Goal: Use online tool/utility: Utilize a website feature to perform a specific function

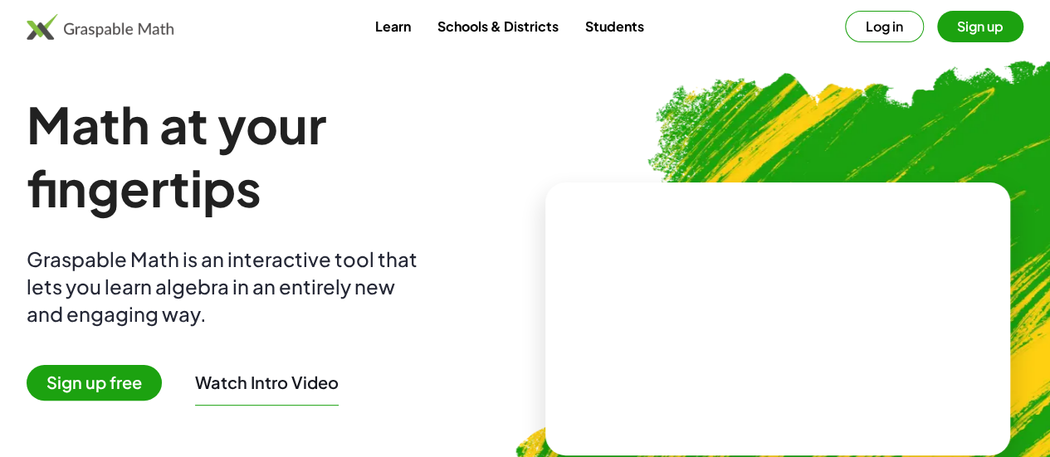
click at [653, 256] on video at bounding box center [777, 318] width 249 height 124
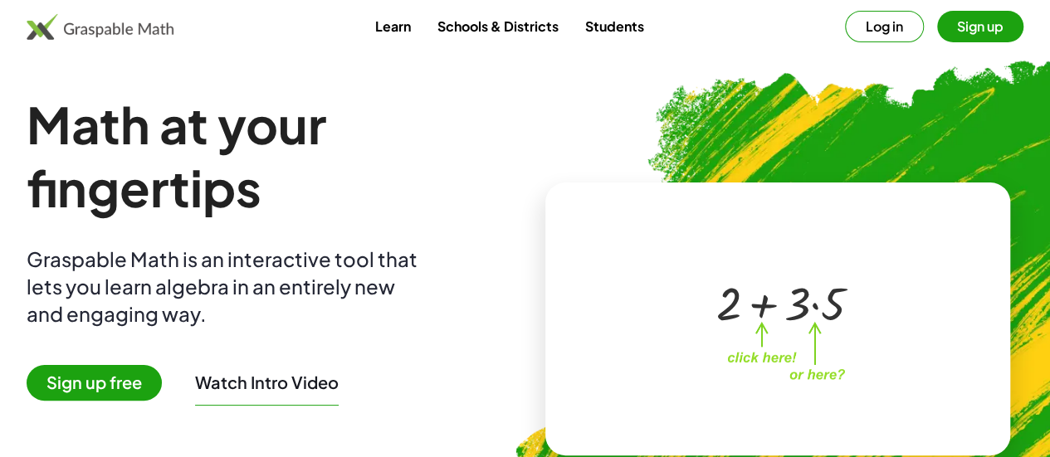
click at [691, 267] on div "+ 2 + · 3 · 5" at bounding box center [774, 302] width 167 height 70
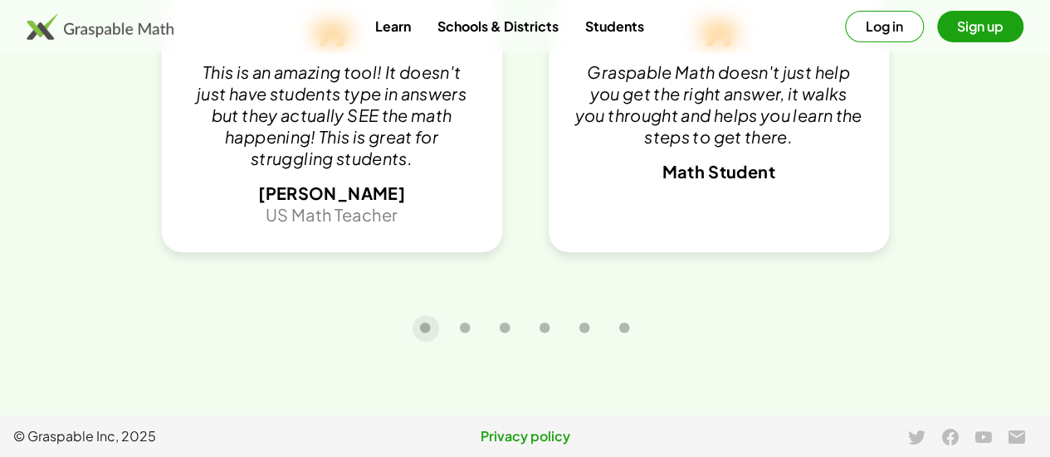
scroll to position [3554, 0]
click at [845, 34] on button "Log in" at bounding box center [884, 27] width 79 height 32
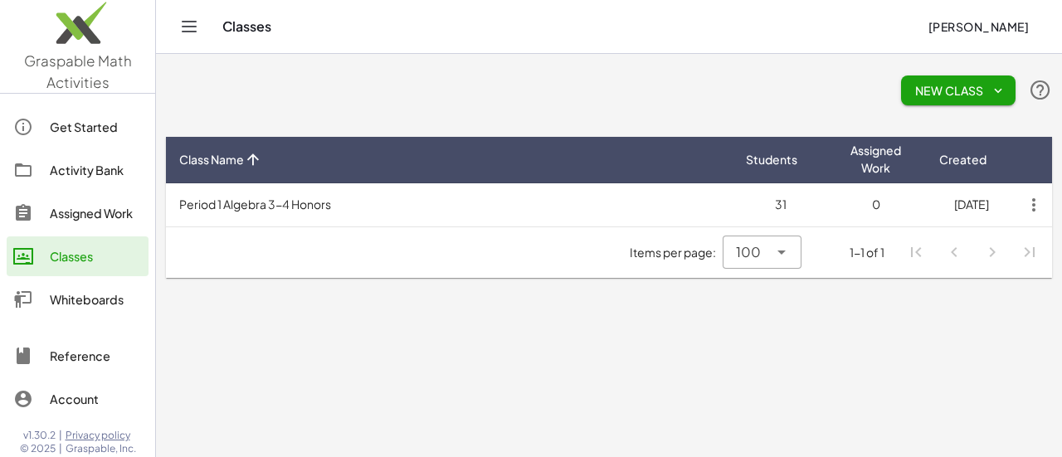
click at [74, 43] on img at bounding box center [77, 27] width 155 height 71
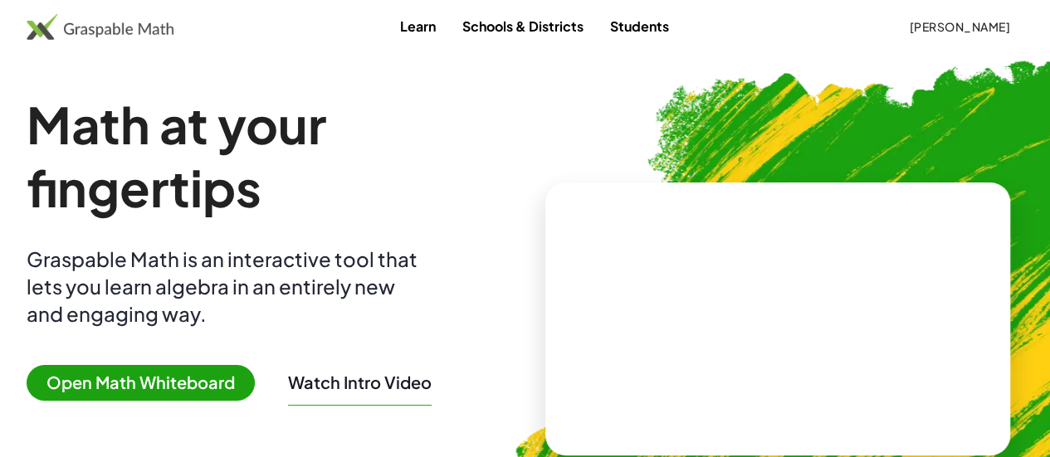
click at [173, 383] on span "Open Math Whiteboard" at bounding box center [141, 383] width 228 height 36
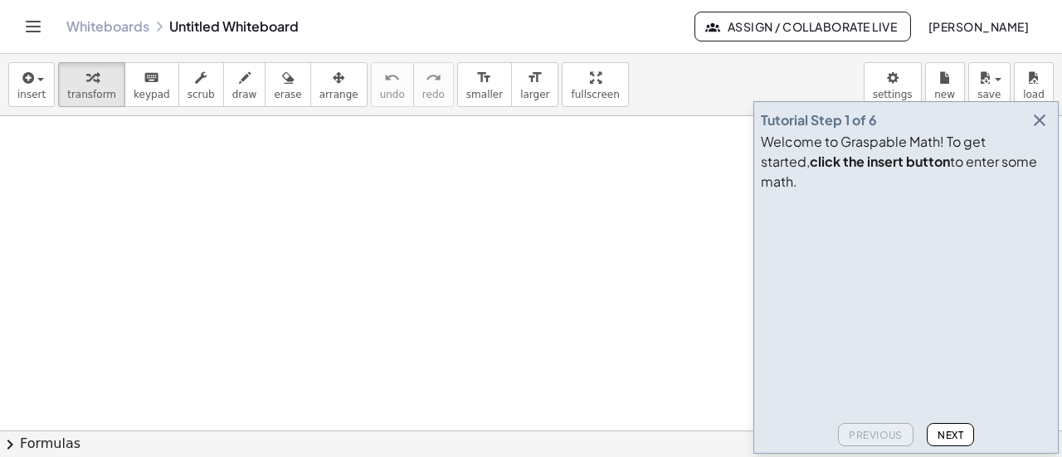
click at [1040, 130] on icon "button" at bounding box center [1040, 120] width 20 height 20
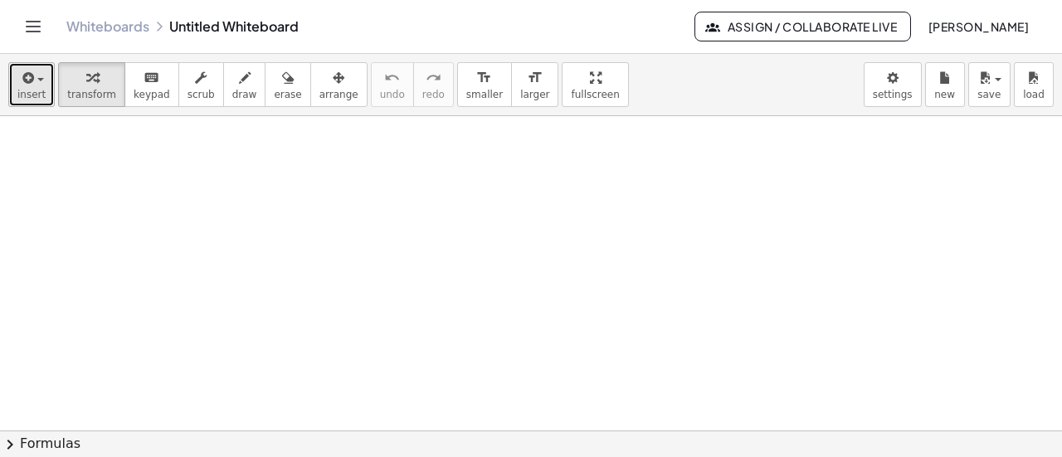
click at [34, 77] on span "button" at bounding box center [35, 80] width 3 height 12
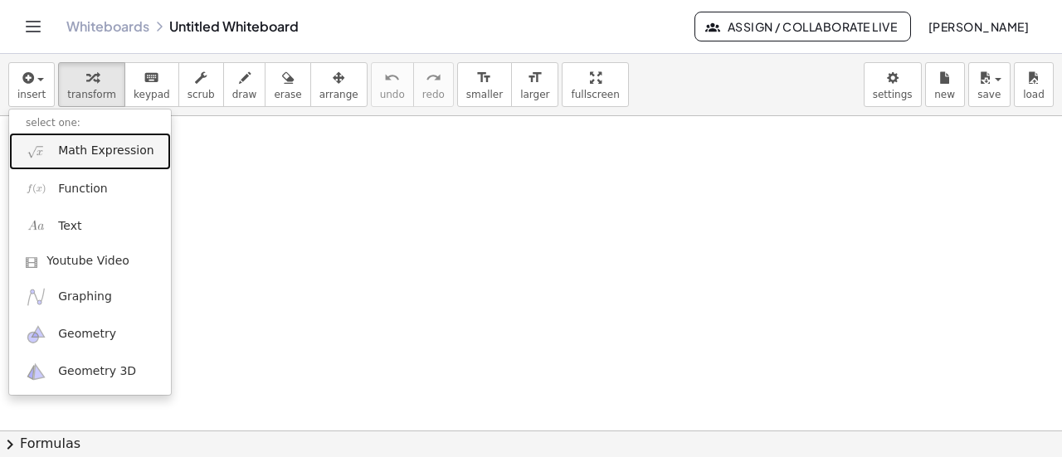
click at [72, 154] on span "Math Expression" at bounding box center [105, 151] width 95 height 17
